Goal: Task Accomplishment & Management: Manage account settings

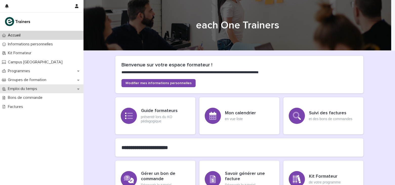
click at [74, 89] on div "Emploi du temps" at bounding box center [42, 88] width 84 height 9
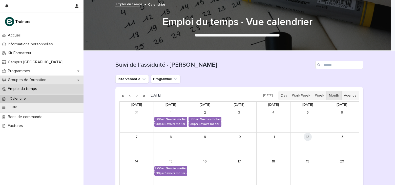
click at [52, 79] on div "Groupes de formation" at bounding box center [42, 79] width 84 height 9
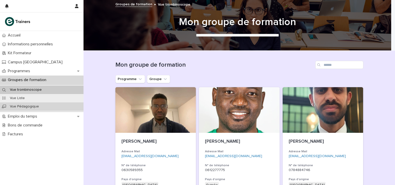
click at [24, 106] on p "Vue Pédagogique" at bounding box center [24, 106] width 37 height 4
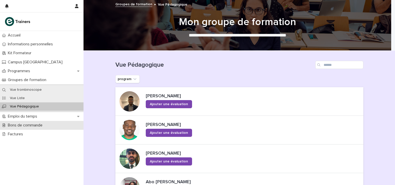
click at [49, 128] on div "Bons de commande" at bounding box center [42, 125] width 84 height 9
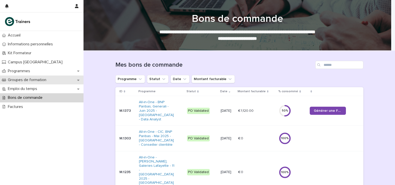
click at [52, 84] on div "Groupes de formation" at bounding box center [42, 79] width 84 height 9
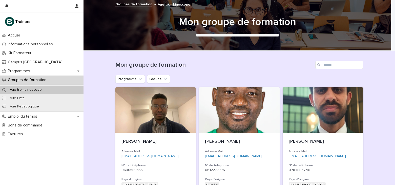
click at [48, 91] on div "Vue trombinoscope" at bounding box center [42, 90] width 84 height 8
click at [39, 115] on p "Emploi du temps" at bounding box center [23, 116] width 35 height 5
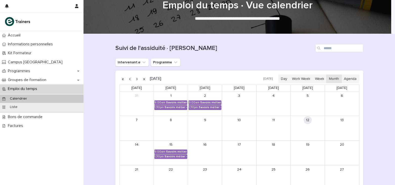
scroll to position [14, 0]
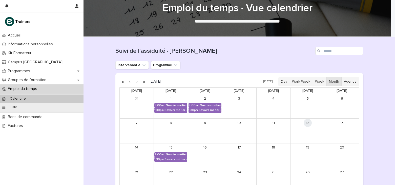
click at [134, 82] on button "button" at bounding box center [137, 81] width 7 height 8
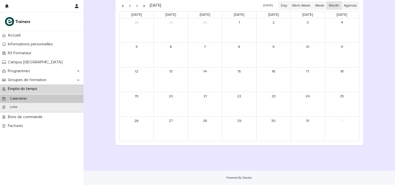
scroll to position [65, 0]
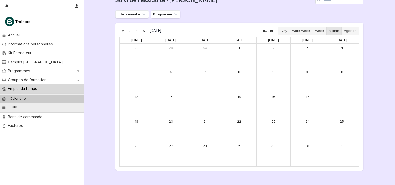
click at [136, 32] on button "button" at bounding box center [137, 31] width 7 height 8
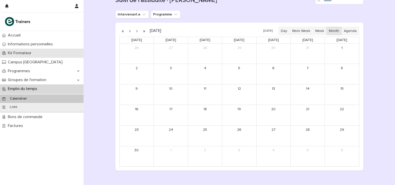
click at [39, 53] on div "Kit Formateur" at bounding box center [42, 53] width 84 height 9
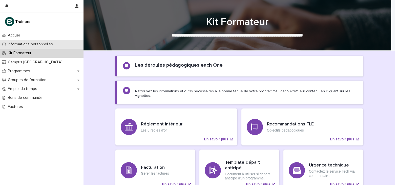
click at [55, 43] on p "Informations personnelles" at bounding box center [31, 44] width 51 height 5
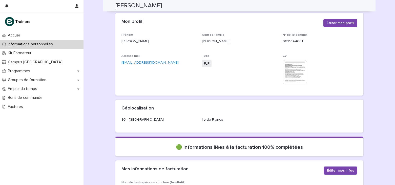
scroll to position [25, 0]
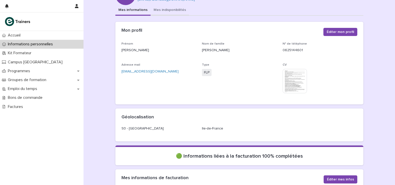
click at [167, 11] on button "Mes indisponibilités" at bounding box center [170, 10] width 38 height 11
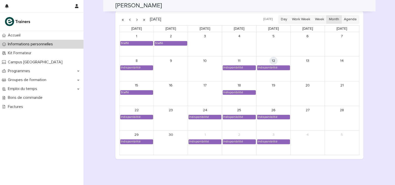
scroll to position [425, 0]
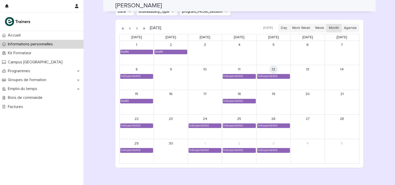
click at [135, 28] on button "button" at bounding box center [137, 28] width 7 height 8
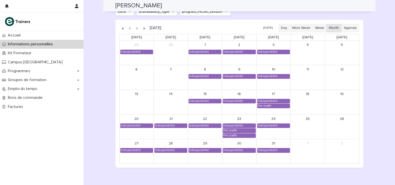
click at [135, 28] on button "button" at bounding box center [137, 28] width 7 height 8
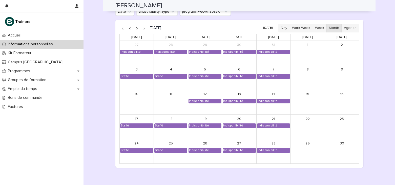
click at [129, 26] on button "button" at bounding box center [130, 28] width 7 height 8
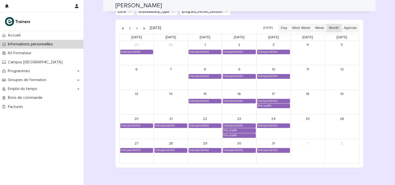
click at [129, 27] on button "button" at bounding box center [130, 28] width 7 height 8
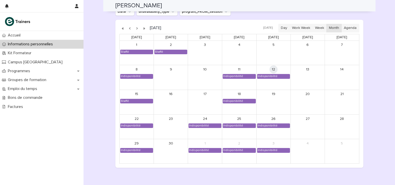
click at [137, 27] on button "button" at bounding box center [137, 28] width 7 height 8
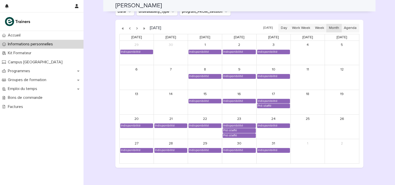
click at [137, 27] on button "button" at bounding box center [137, 28] width 7 height 8
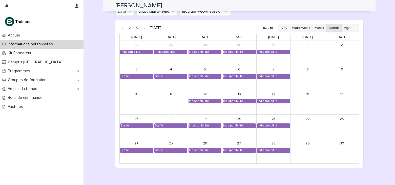
click at [135, 26] on button "button" at bounding box center [137, 28] width 7 height 8
